Goal: Check status: Check status

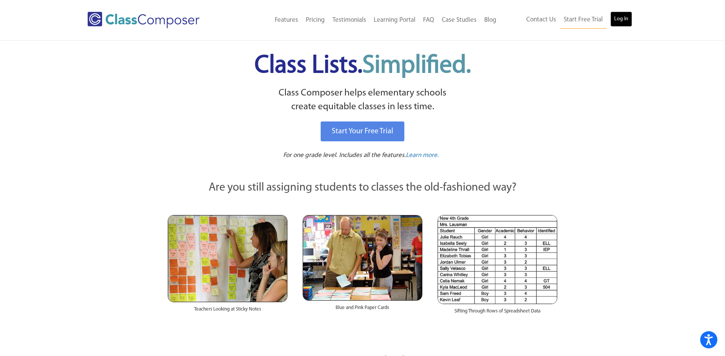
click at [616, 15] on link "Log In" at bounding box center [621, 18] width 22 height 15
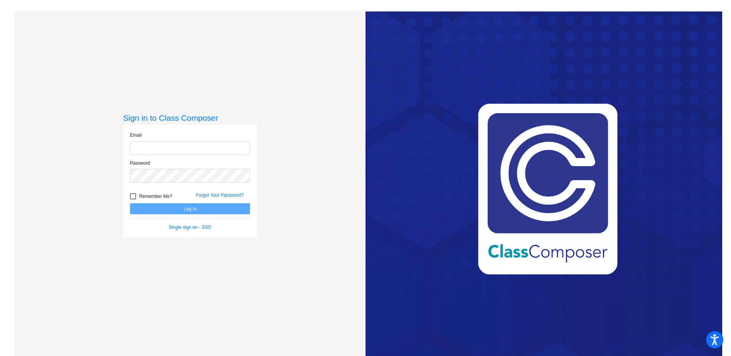
type input "[PERSON_NAME][EMAIL_ADDRESS][DOMAIN_NAME]"
click at [184, 208] on button "Log In" at bounding box center [190, 208] width 120 height 11
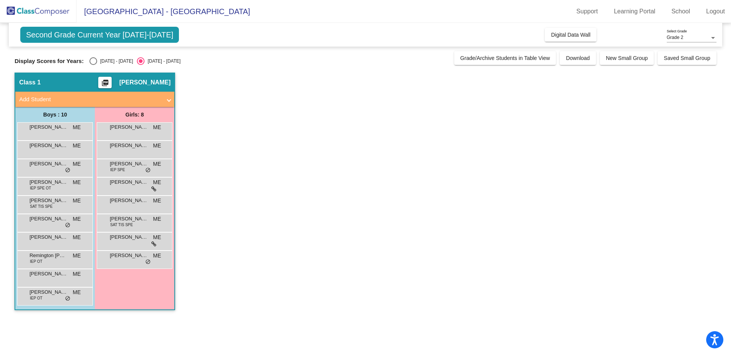
click at [84, 62] on div "Display Scores for Years: [DATE] - [DATE] [DATE] - [DATE]" at bounding box center [233, 61] width 436 height 8
click at [89, 59] on div "Select an option" at bounding box center [93, 61] width 8 height 8
click at [93, 65] on input "[DATE] - [DATE]" at bounding box center [93, 65] width 0 height 0
radio input "true"
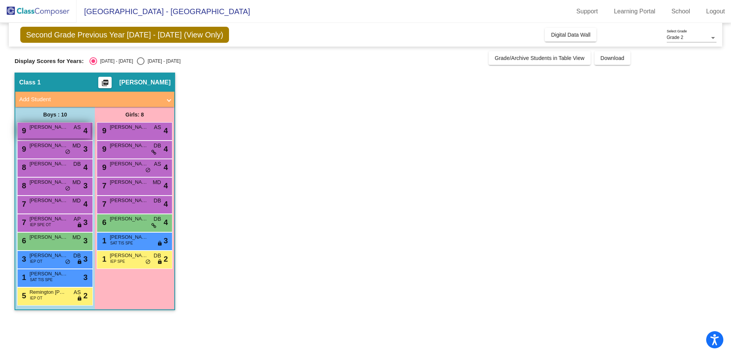
click at [60, 127] on span "[PERSON_NAME]" at bounding box center [48, 127] width 38 height 8
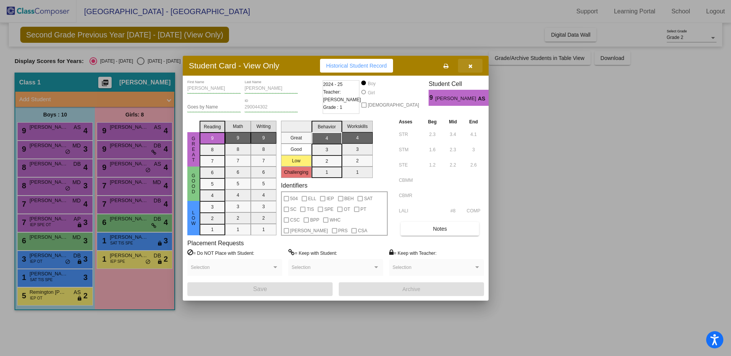
click at [471, 63] on icon "button" at bounding box center [470, 65] width 4 height 5
